Goal: Task Accomplishment & Management: Manage account settings

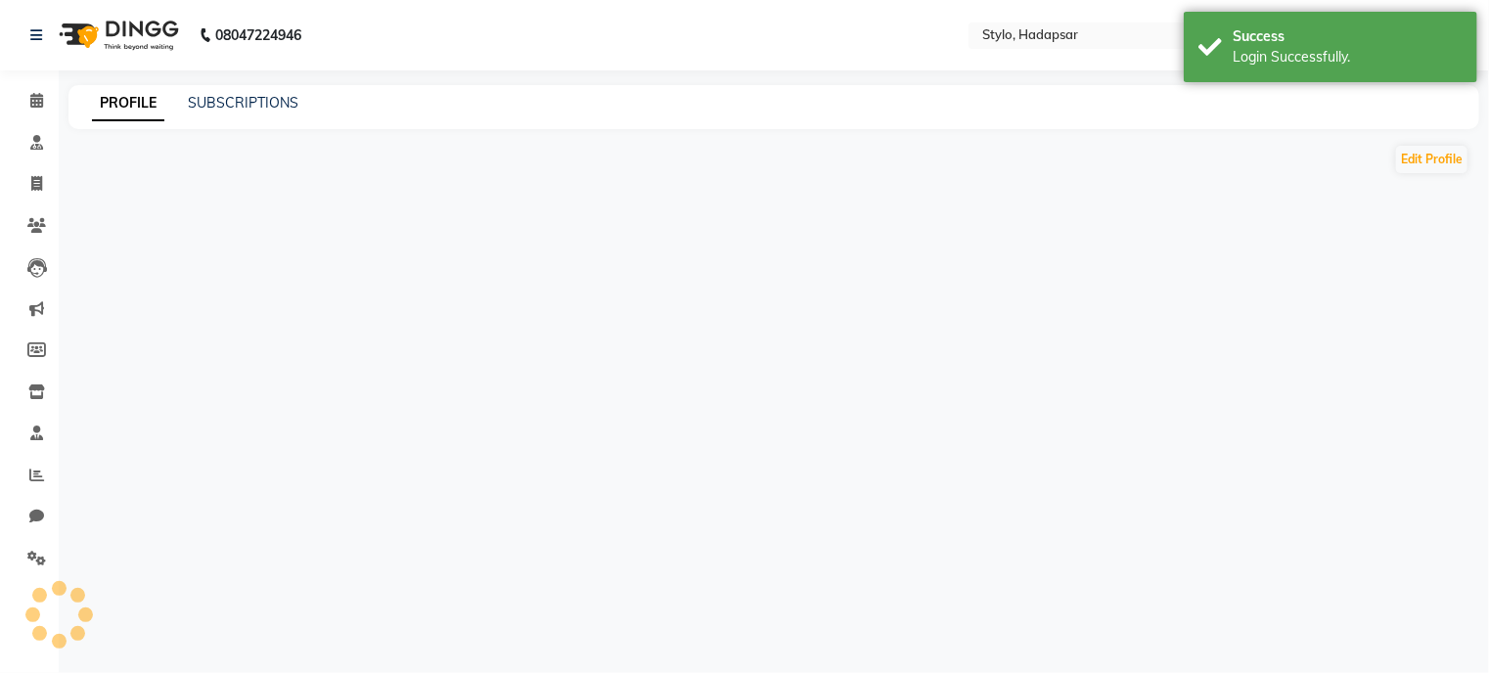
select select "en"
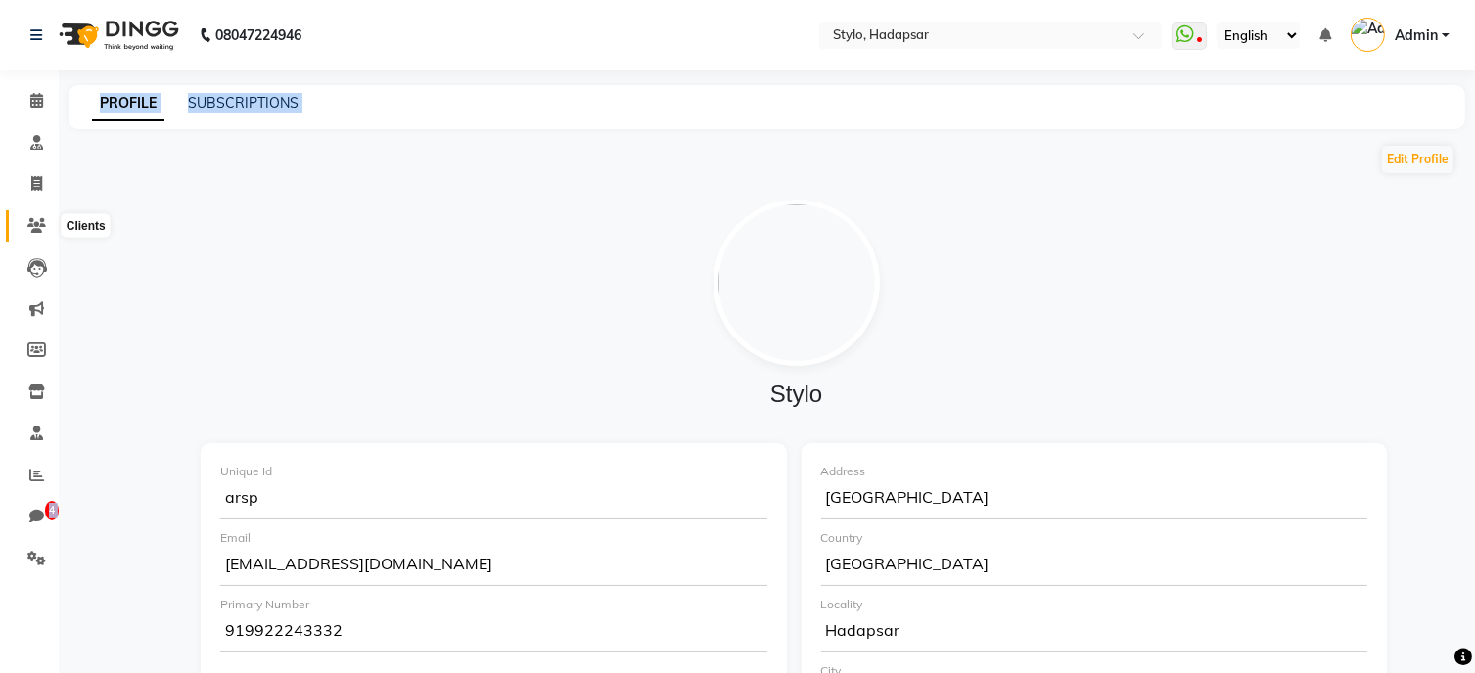
drag, startPoint x: 160, startPoint y: 154, endPoint x: 25, endPoint y: 227, distance: 153.7
click at [25, 227] on span at bounding box center [37, 226] width 34 height 23
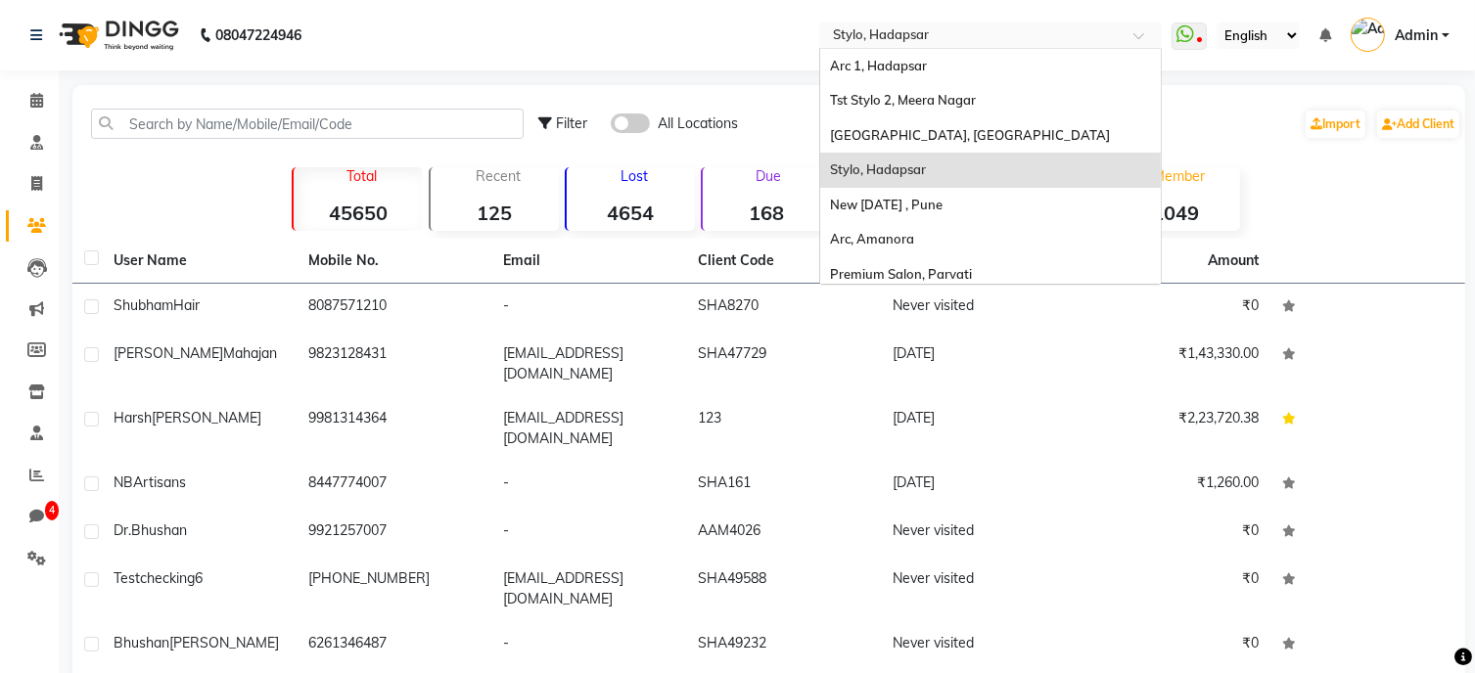
click at [950, 30] on input "text" at bounding box center [971, 37] width 284 height 20
click at [890, 234] on span "Arc, Amanora" at bounding box center [872, 239] width 84 height 16
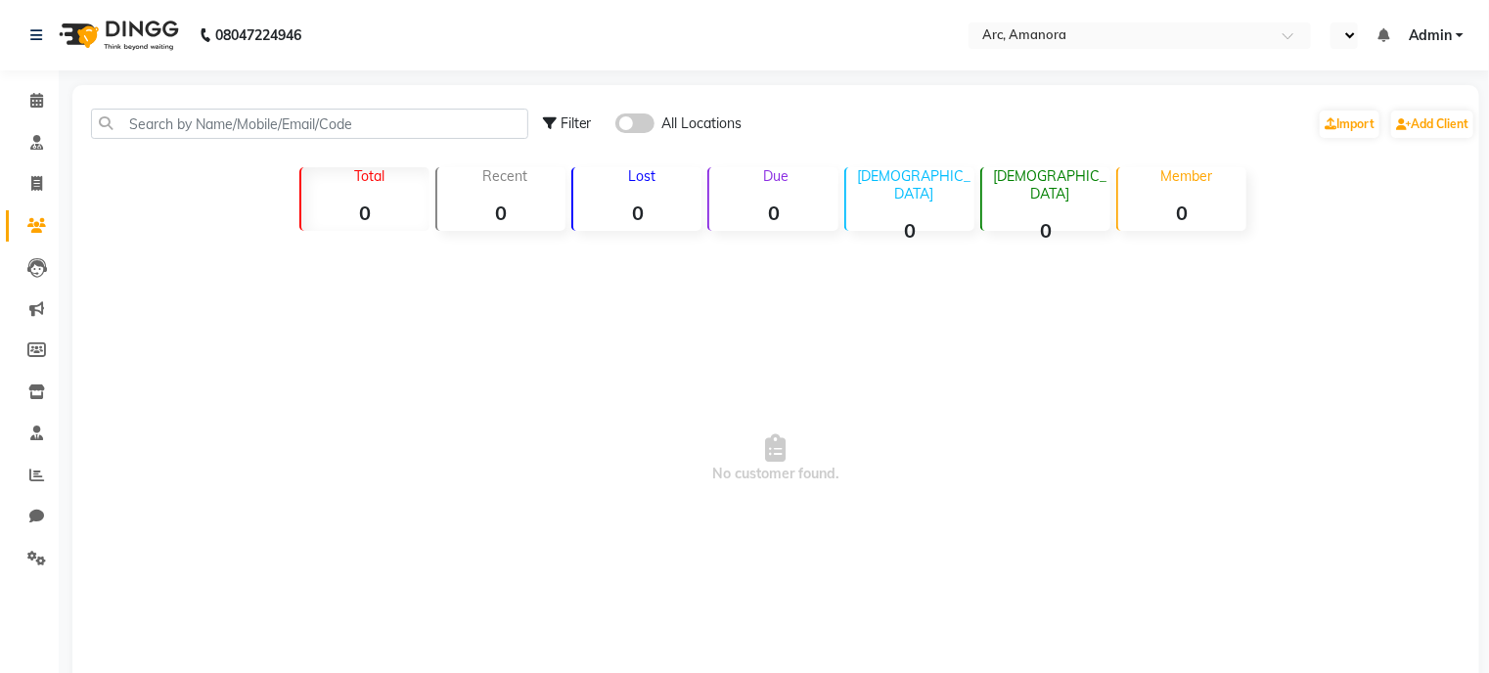
select select "en"
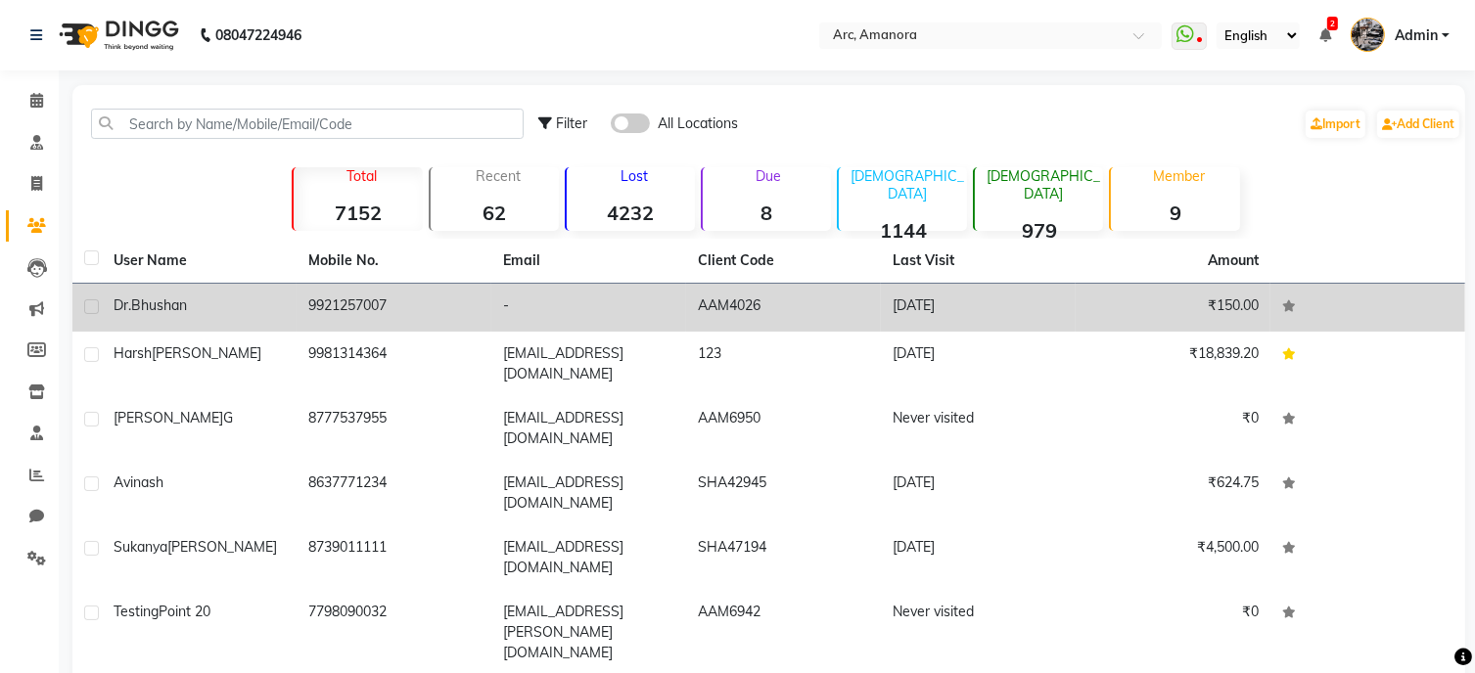
click at [643, 316] on td "-" at bounding box center [588, 308] width 195 height 48
